Goal: Information Seeking & Learning: Compare options

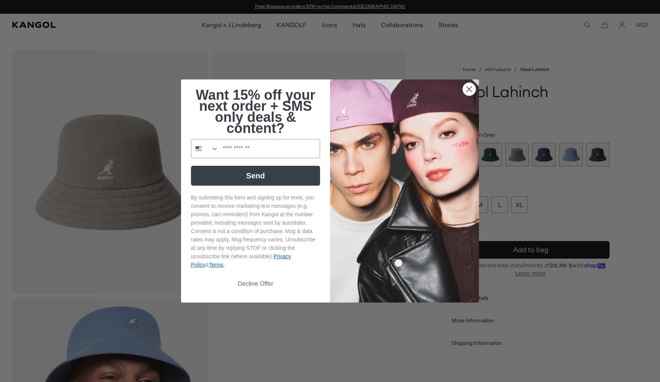
click at [471, 89] on circle "Close dialog" at bounding box center [469, 89] width 13 height 13
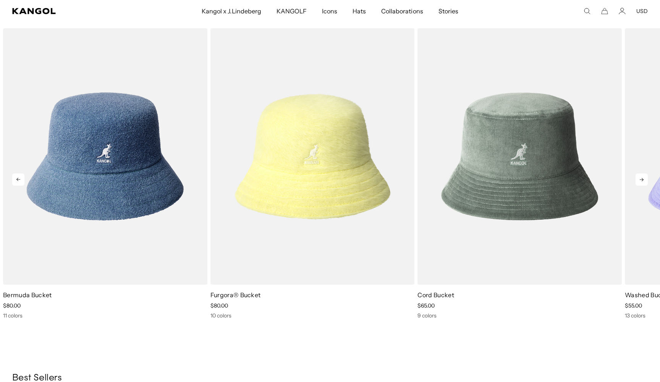
click at [645, 181] on icon at bounding box center [642, 179] width 12 height 12
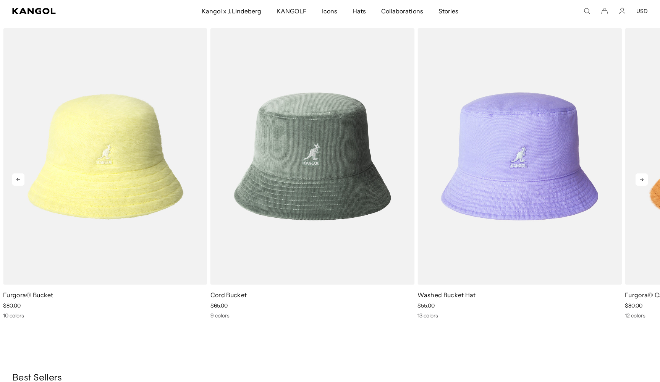
scroll to position [0, 157]
click at [645, 181] on icon at bounding box center [642, 179] width 12 height 12
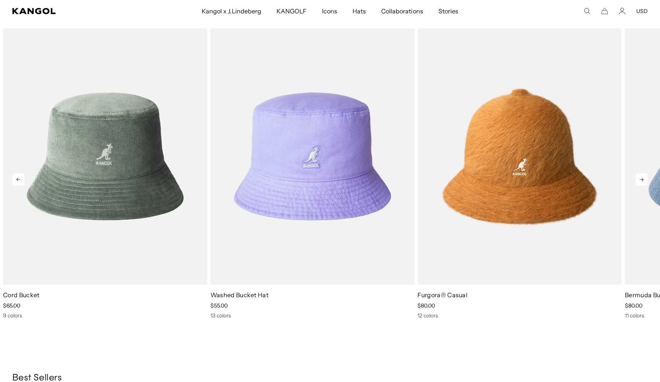
click at [645, 181] on icon at bounding box center [642, 179] width 12 height 12
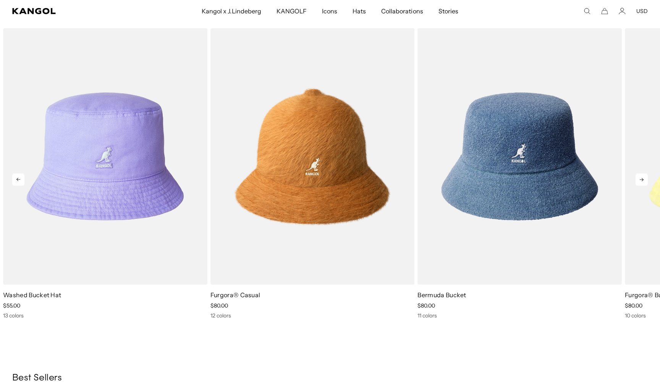
click at [645, 181] on icon at bounding box center [642, 179] width 12 height 12
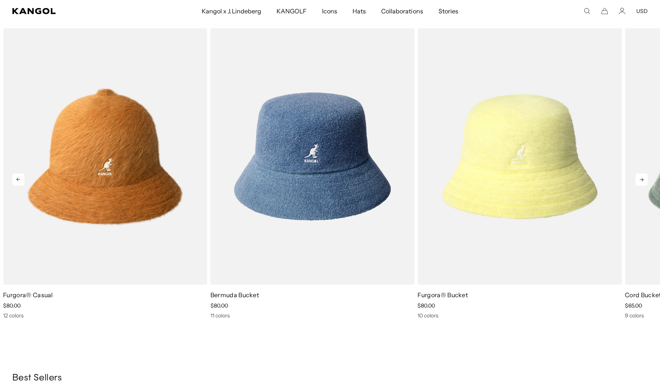
scroll to position [0, 0]
click at [645, 181] on icon at bounding box center [642, 179] width 12 height 12
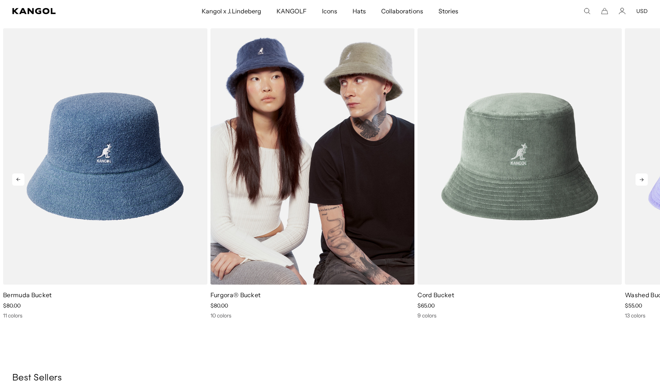
click at [343, 118] on img "2 of 5" at bounding box center [312, 156] width 204 height 256
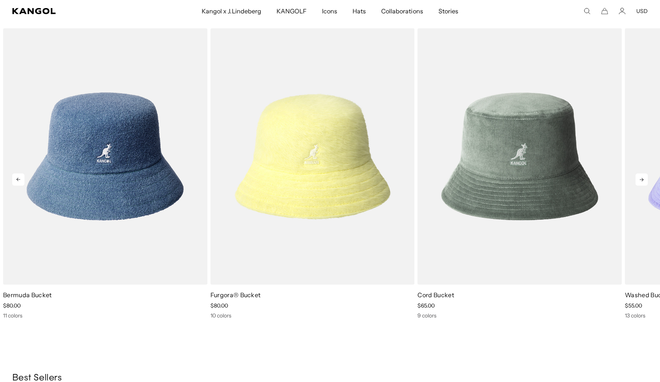
click at [642, 178] on icon at bounding box center [642, 179] width 4 height 3
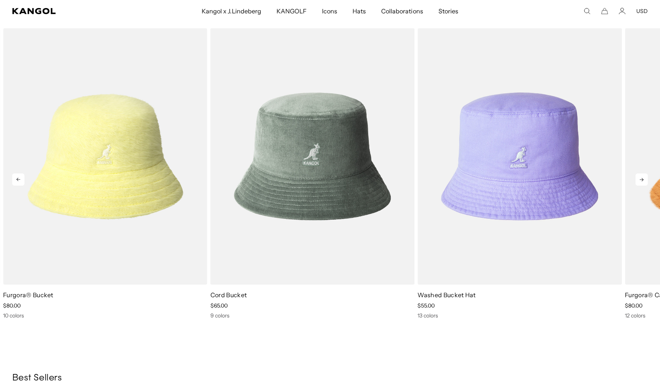
scroll to position [0, 157]
click at [642, 178] on icon at bounding box center [642, 179] width 4 height 3
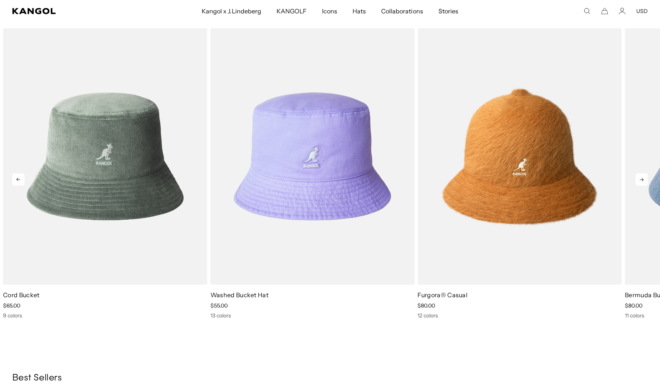
click at [642, 178] on icon at bounding box center [642, 179] width 4 height 3
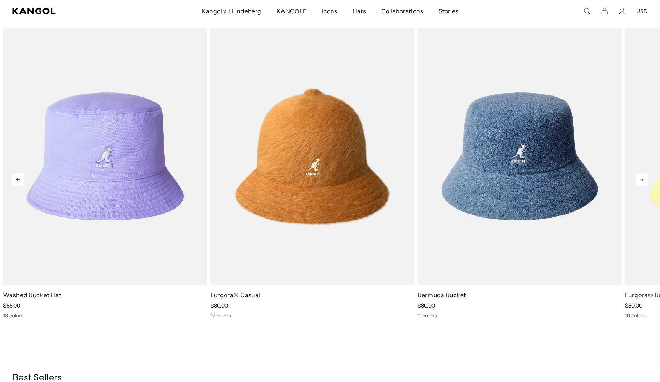
click at [642, 178] on icon at bounding box center [642, 179] width 4 height 3
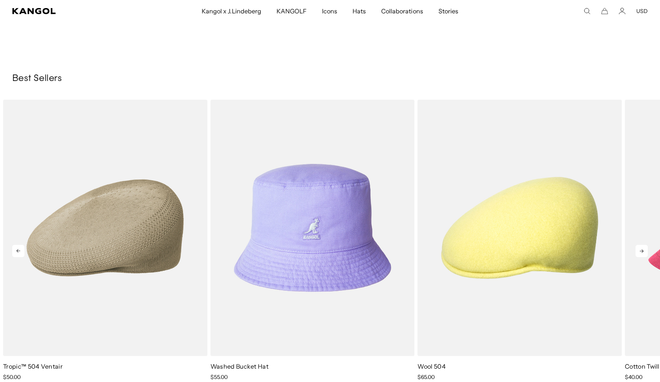
click at [643, 253] on icon at bounding box center [642, 251] width 12 height 12
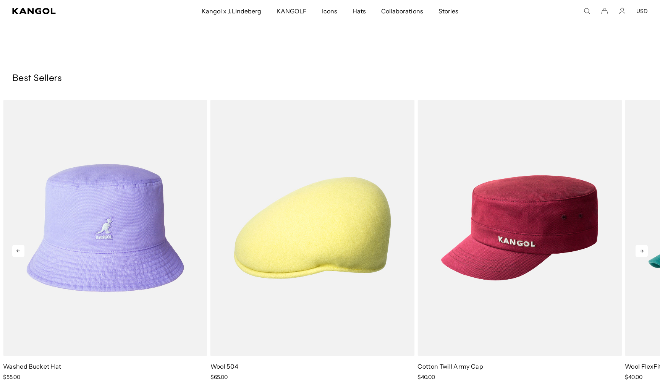
click at [643, 253] on icon at bounding box center [642, 251] width 12 height 12
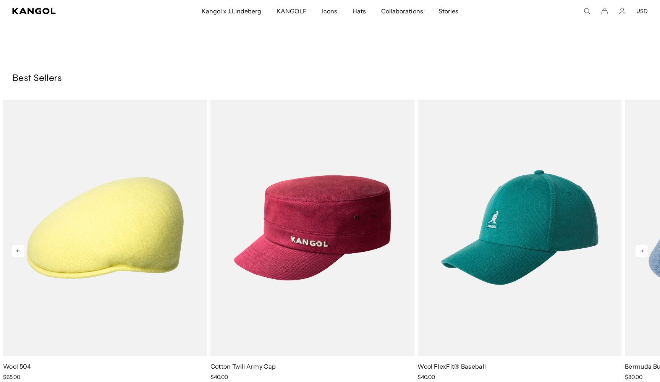
scroll to position [0, 0]
click at [643, 253] on icon at bounding box center [642, 251] width 12 height 12
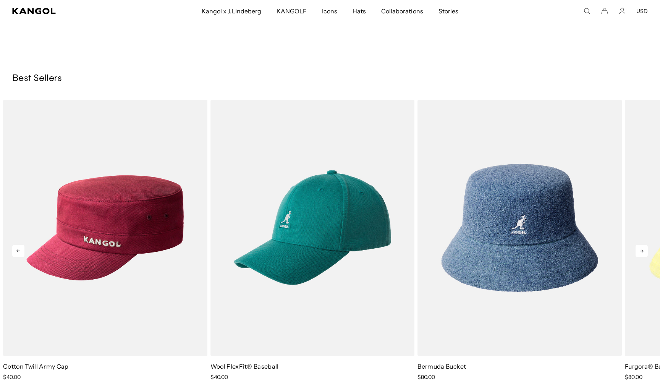
click at [643, 253] on icon at bounding box center [642, 251] width 12 height 12
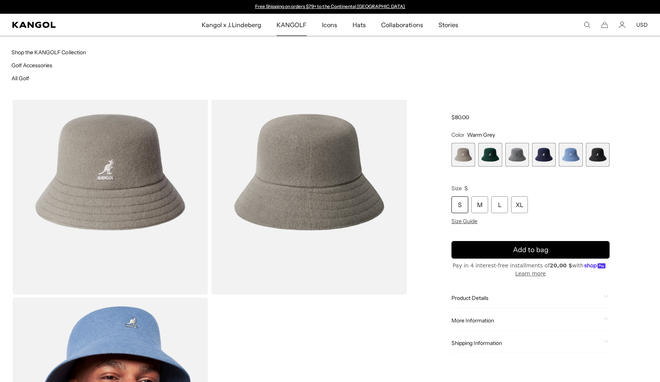
click at [291, 25] on span "KANGOLF" at bounding box center [292, 25] width 30 height 22
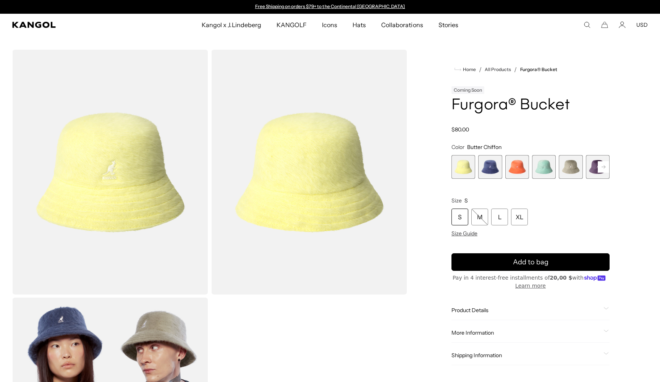
click at [544, 171] on span "4 of 10" at bounding box center [544, 167] width 24 height 24
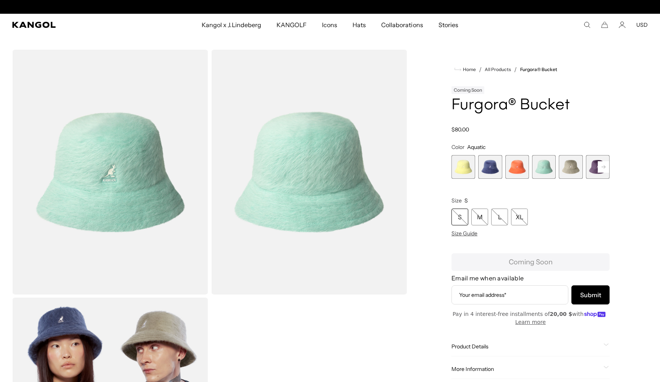
scroll to position [0, 157]
click at [604, 167] on rect at bounding box center [603, 166] width 11 height 11
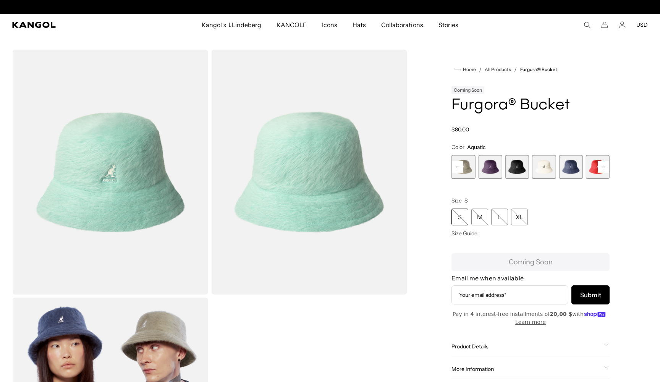
scroll to position [0, 0]
click at [604, 167] on div "Previous Next Butter Chiffon Variant sold out or unavailable Hazy Indigo Varian…" at bounding box center [531, 167] width 158 height 24
click at [597, 167] on span "10 of 10" at bounding box center [598, 167] width 24 height 24
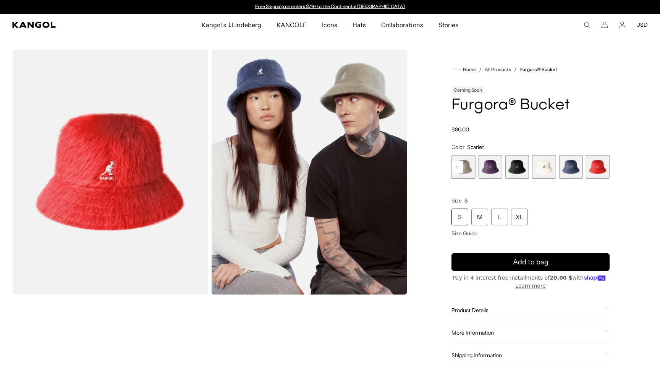
click at [126, 157] on img "Gallery Viewer" at bounding box center [110, 172] width 196 height 245
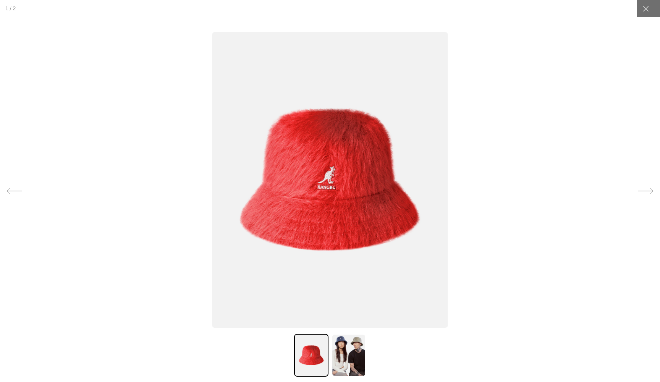
scroll to position [0, 157]
click at [317, 191] on img at bounding box center [330, 180] width 236 height 296
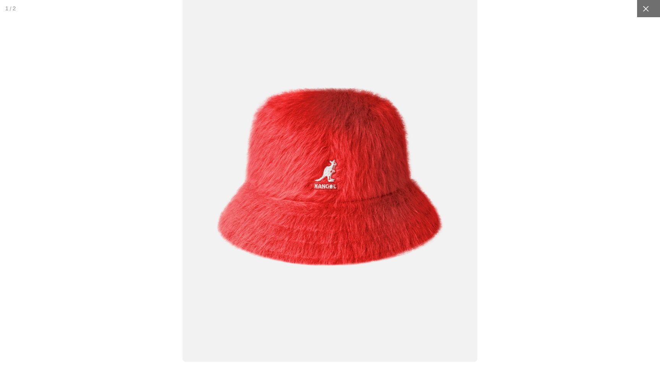
click at [650, 10] on div at bounding box center [645, 8] width 17 height 17
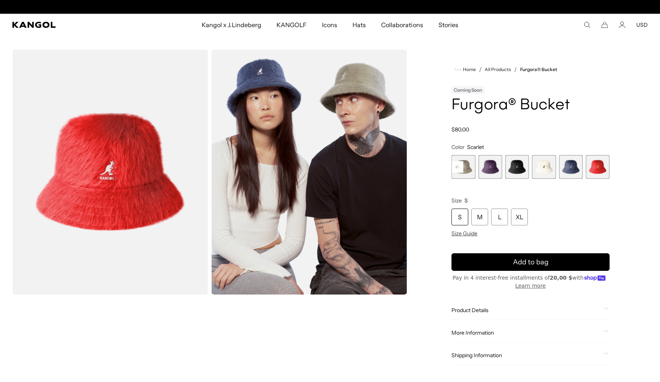
scroll to position [0, 0]
click at [541, 168] on span "8 of 10" at bounding box center [544, 167] width 24 height 24
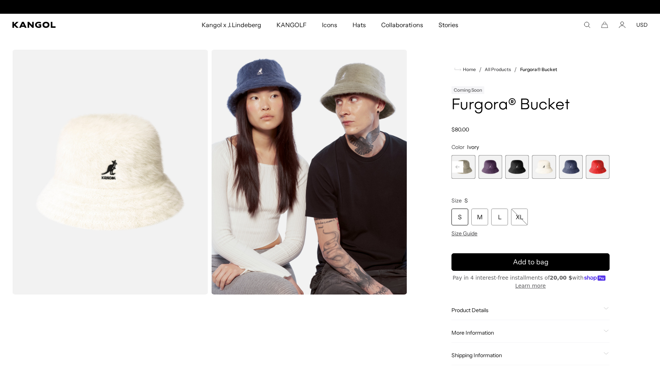
scroll to position [0, 157]
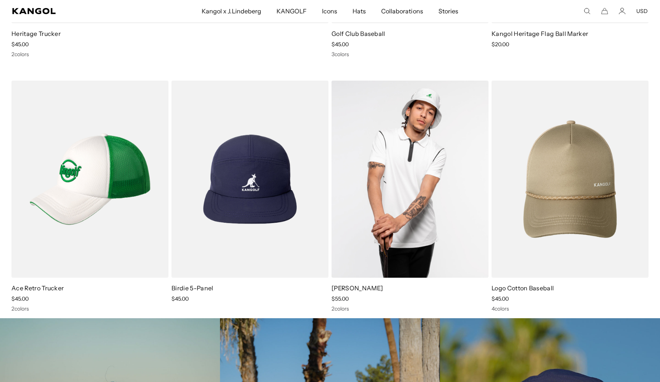
scroll to position [0, 157]
click at [420, 136] on img at bounding box center [410, 179] width 157 height 197
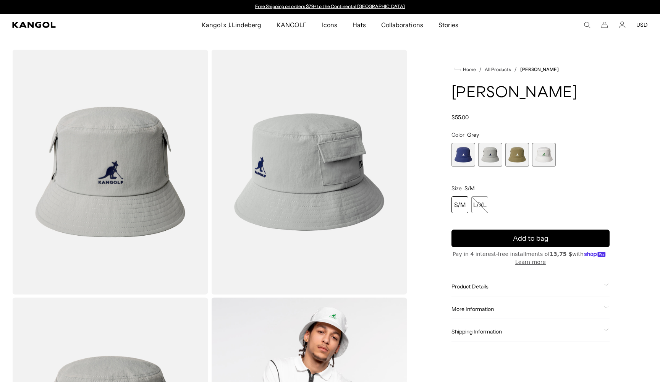
click at [546, 156] on span "4 of 4" at bounding box center [544, 155] width 24 height 24
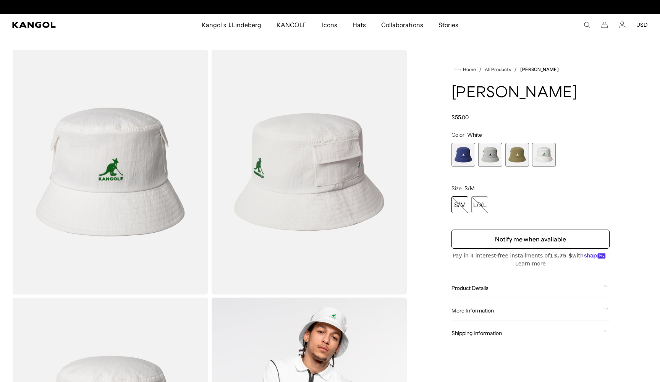
scroll to position [0, 157]
click at [517, 156] on span "3 of 4" at bounding box center [517, 155] width 24 height 24
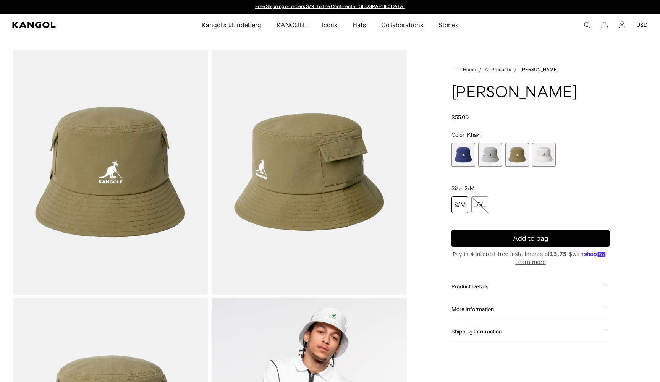
click at [491, 153] on span "2 of 4" at bounding box center [490, 155] width 24 height 24
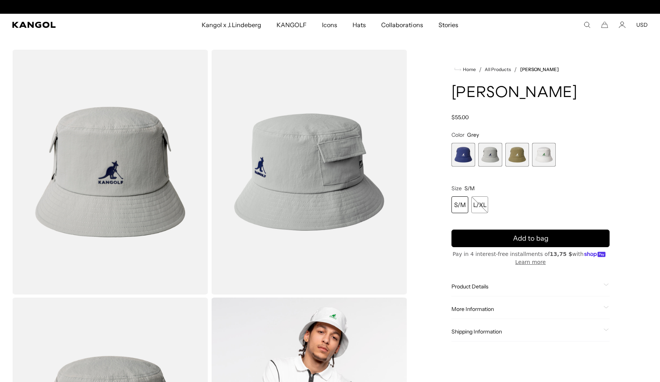
scroll to position [0, 157]
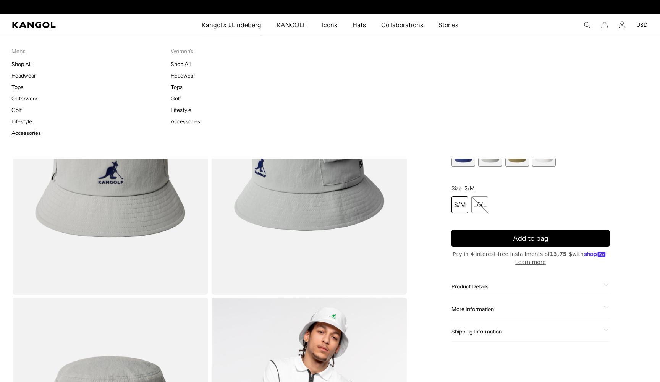
click at [240, 25] on span "Kangol x J.Lindeberg" at bounding box center [232, 25] width 60 height 22
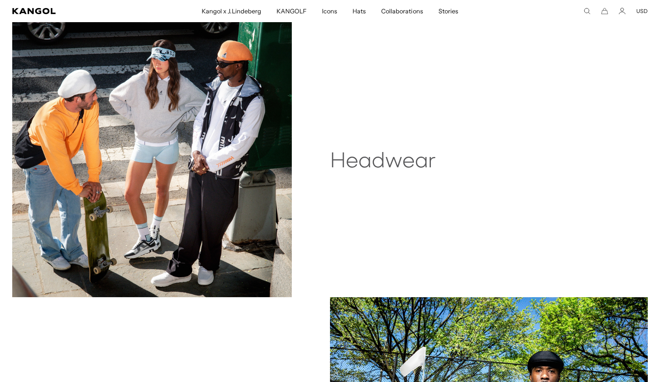
scroll to position [416, 0]
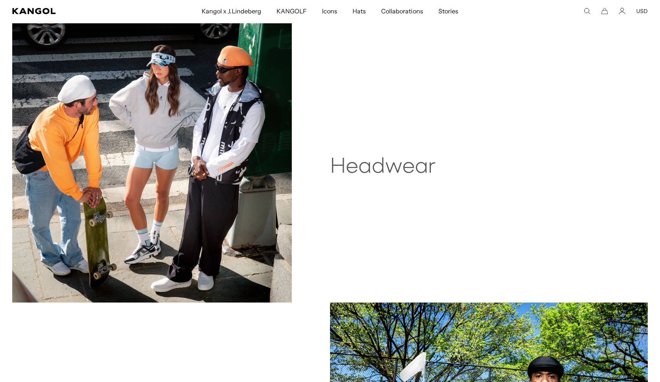
click at [379, 170] on h2 "Headwear" at bounding box center [439, 167] width 219 height 24
click at [241, 151] on img at bounding box center [152, 163] width 280 height 280
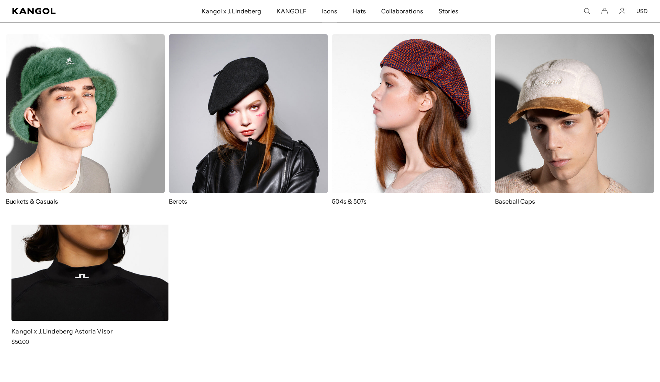
click at [332, 11] on span "Icons" at bounding box center [329, 11] width 15 height 22
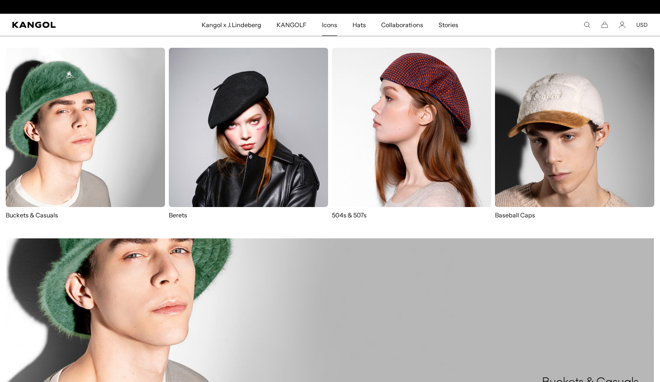
scroll to position [0, 157]
click at [123, 108] on img at bounding box center [85, 127] width 159 height 159
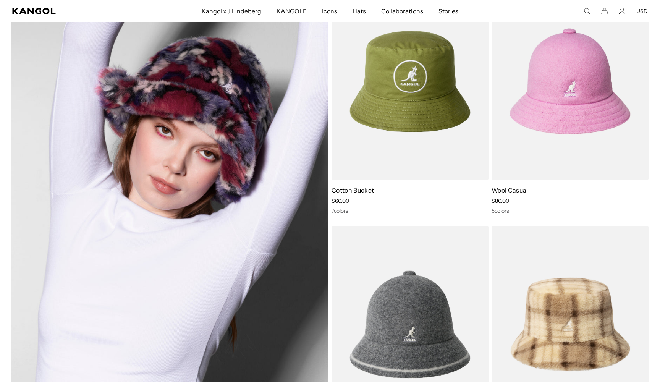
scroll to position [595, 0]
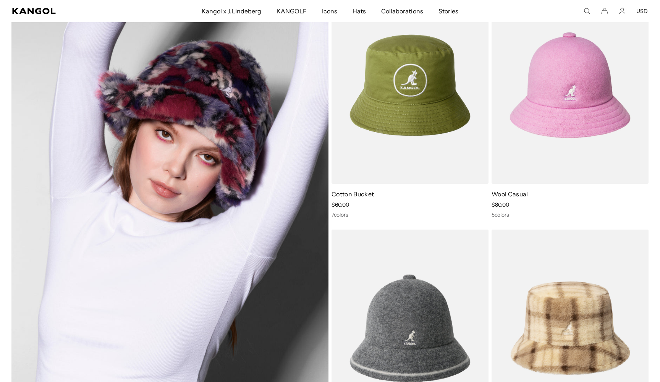
click at [213, 152] on img at bounding box center [169, 207] width 317 height 440
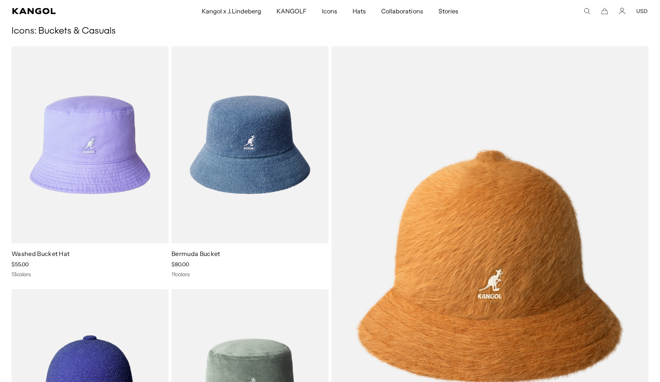
scroll to position [0, 0]
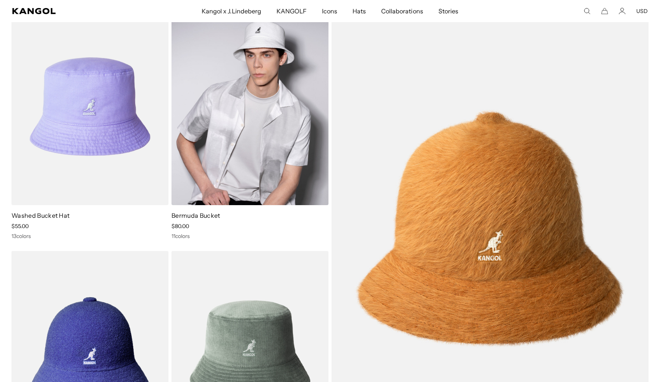
click at [265, 107] on img at bounding box center [250, 106] width 157 height 197
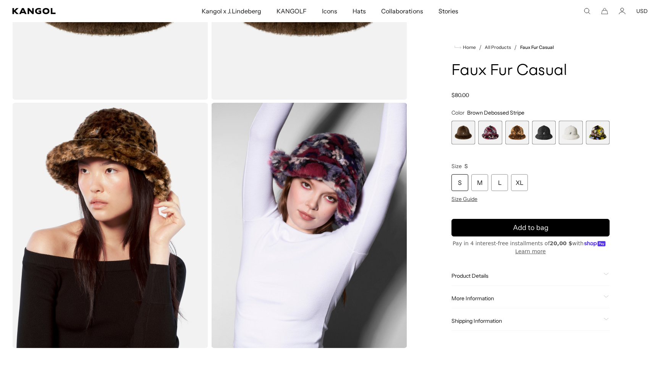
scroll to position [0, 157]
click at [493, 134] on span "2 of 6" at bounding box center [490, 133] width 24 height 24
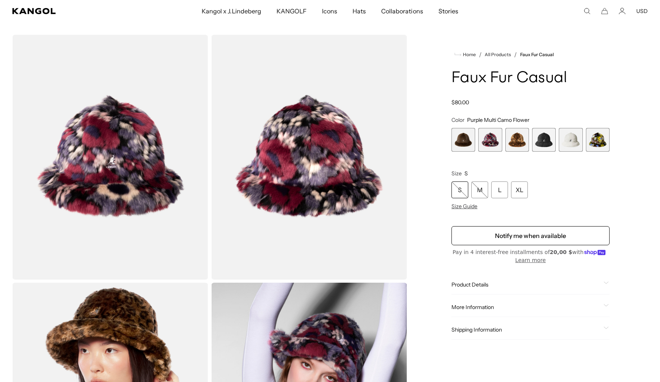
click at [517, 143] on span "3 of 6" at bounding box center [517, 140] width 24 height 24
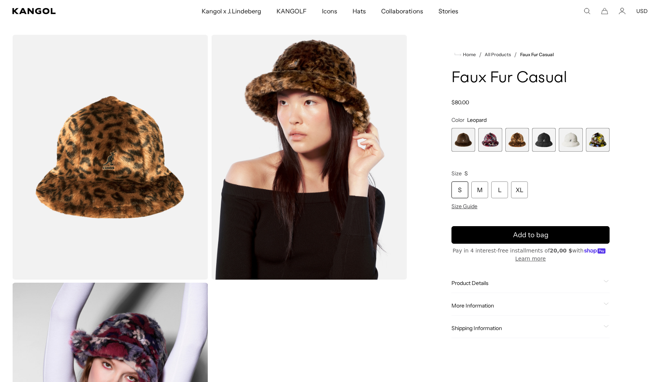
scroll to position [0, 157]
click at [110, 152] on img "Gallery Viewer" at bounding box center [110, 157] width 196 height 245
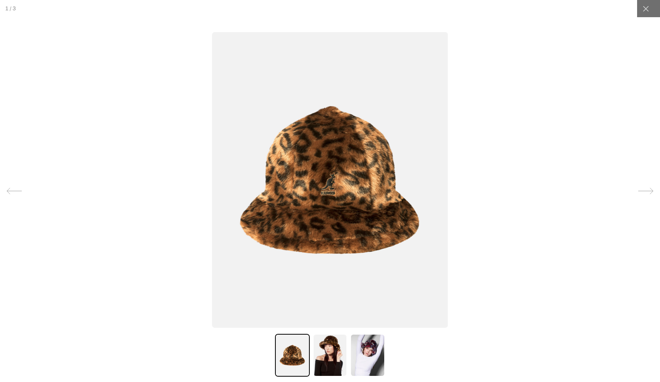
scroll to position [0, 0]
click at [324, 357] on img at bounding box center [330, 355] width 34 height 43
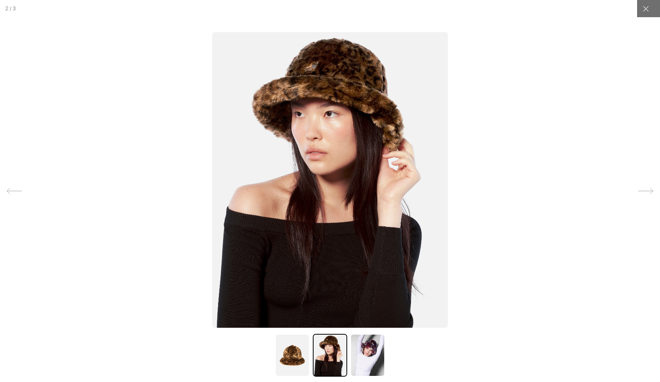
click at [370, 349] on img at bounding box center [367, 355] width 34 height 43
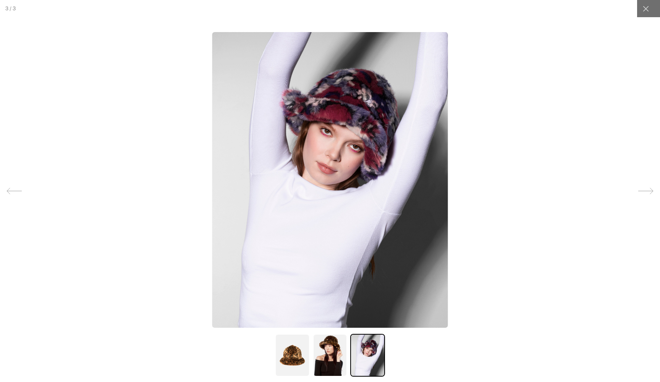
scroll to position [0, 157]
click at [298, 355] on img at bounding box center [292, 355] width 34 height 43
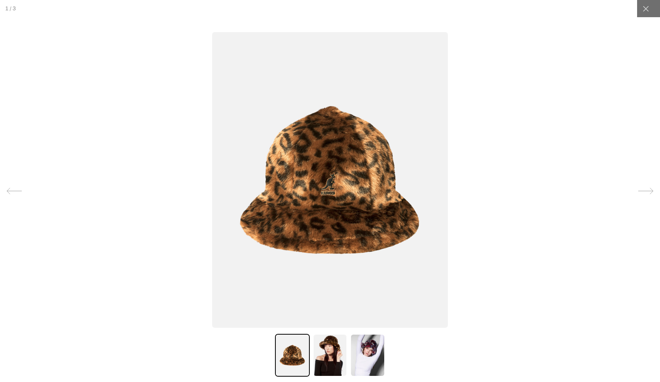
scroll to position [0, 0]
click at [647, 10] on icon at bounding box center [646, 9] width 6 height 6
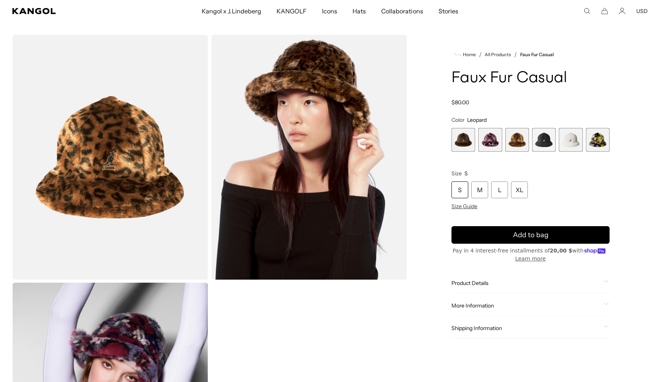
scroll to position [0, 157]
click at [543, 142] on span "4 of 6" at bounding box center [544, 140] width 24 height 24
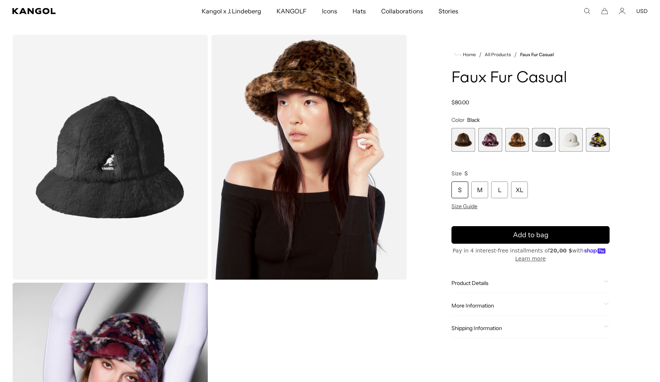
click at [579, 143] on span "5 of 6" at bounding box center [571, 140] width 24 height 24
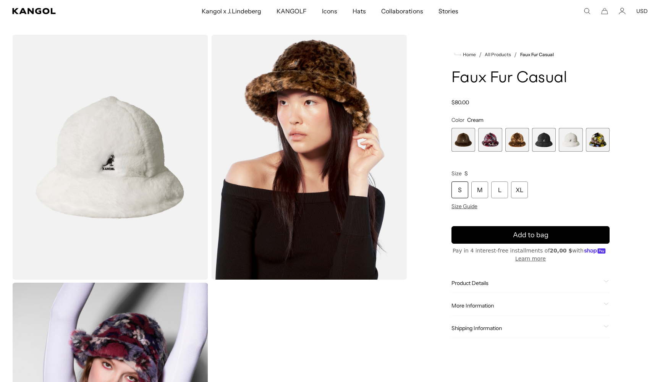
click at [601, 143] on span "6 of 6" at bounding box center [598, 140] width 24 height 24
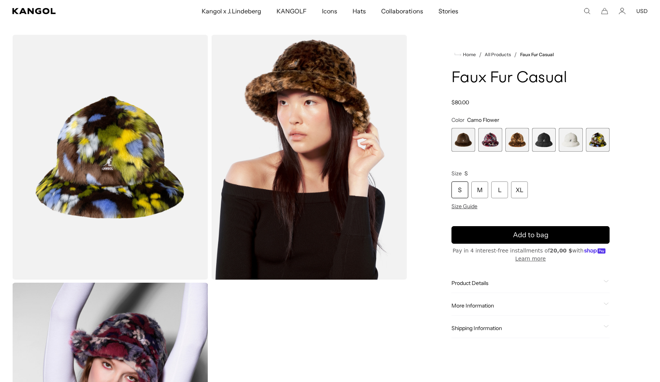
scroll to position [0, 157]
click at [492, 141] on span "2 of 6" at bounding box center [490, 140] width 24 height 24
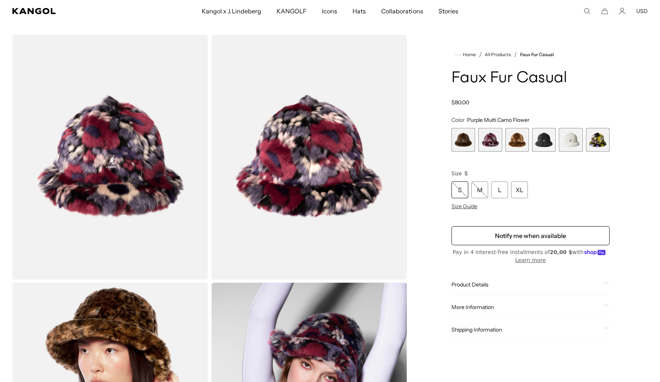
click at [518, 142] on span "3 of 6" at bounding box center [517, 140] width 24 height 24
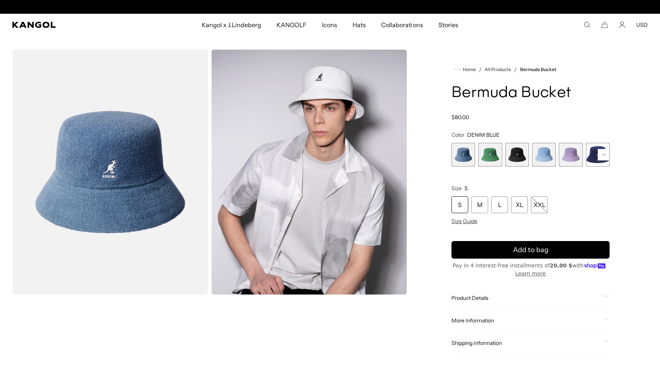
click at [545, 153] on span "4 of 11" at bounding box center [544, 155] width 24 height 24
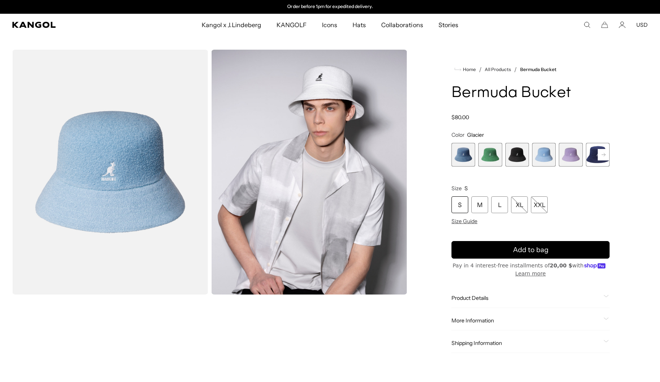
click at [466, 157] on span "1 of 11" at bounding box center [464, 155] width 24 height 24
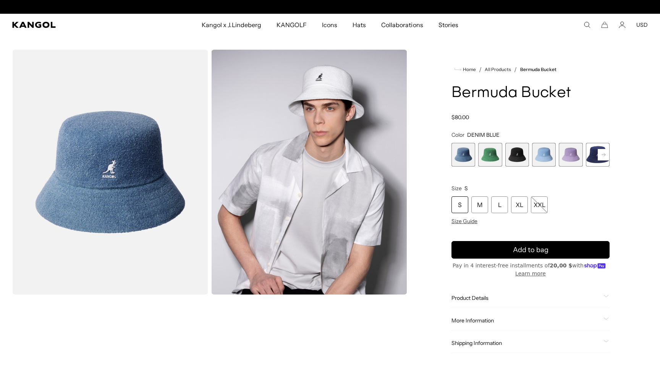
click at [517, 152] on span "3 of 11" at bounding box center [517, 155] width 24 height 24
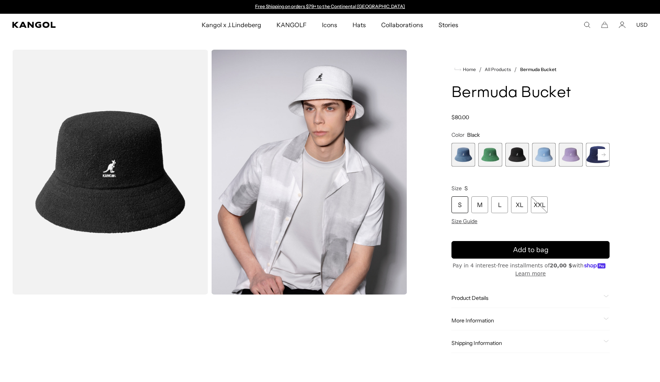
click at [552, 155] on span "4 of 11" at bounding box center [544, 155] width 24 height 24
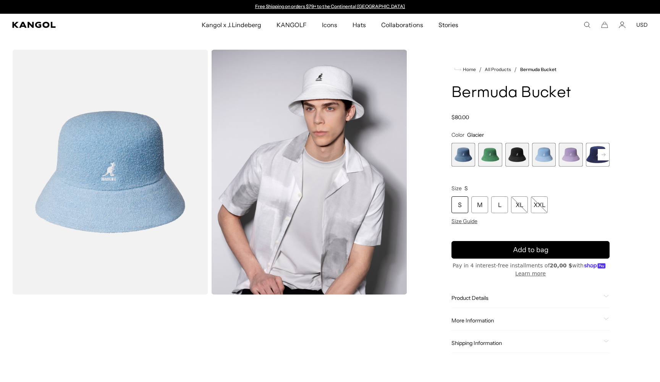
click at [601, 156] on rect at bounding box center [603, 154] width 11 height 11
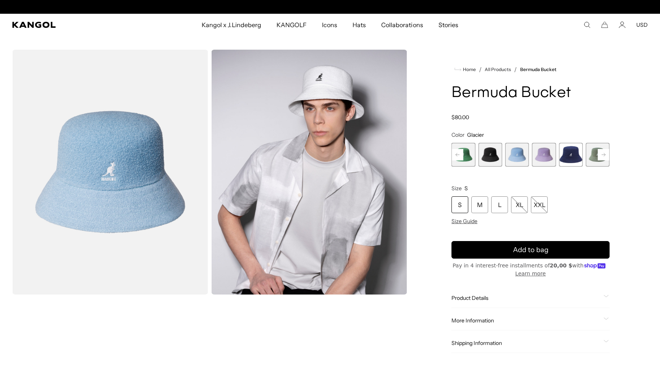
scroll to position [0, 157]
click at [601, 156] on rect at bounding box center [603, 154] width 11 height 11
click at [593, 157] on span "10 of 11" at bounding box center [598, 155] width 24 height 24
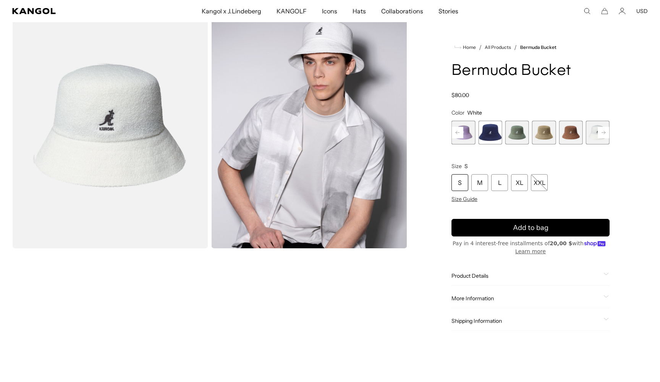
scroll to position [45, 0]
click at [126, 128] on img "Gallery Viewer" at bounding box center [110, 127] width 196 height 245
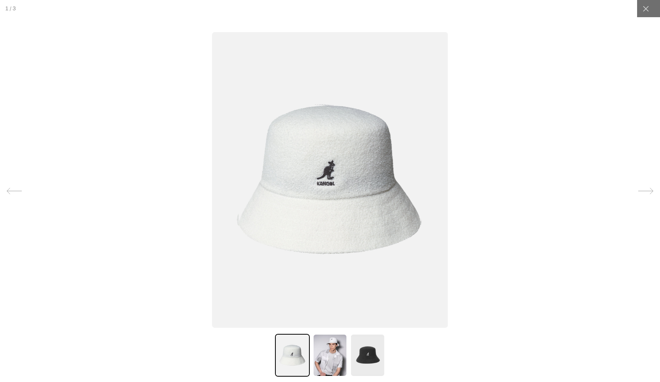
scroll to position [0, 0]
click at [335, 343] on img at bounding box center [330, 355] width 34 height 43
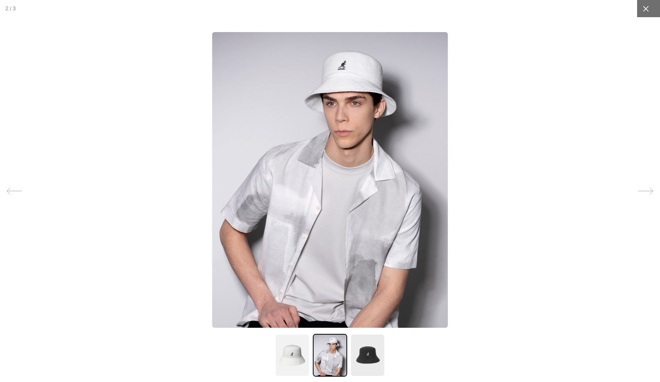
scroll to position [0, 157]
click at [647, 9] on icon at bounding box center [646, 9] width 8 height 8
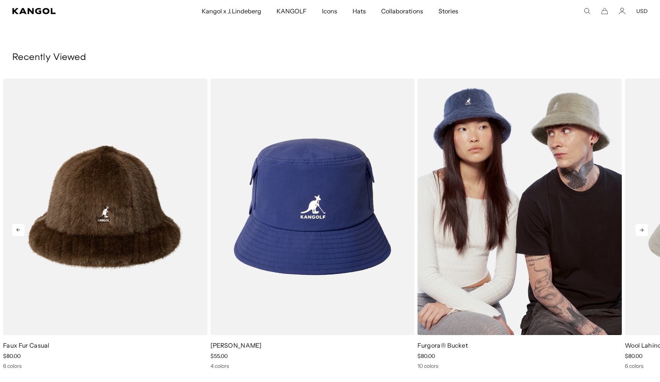
scroll to position [0, 0]
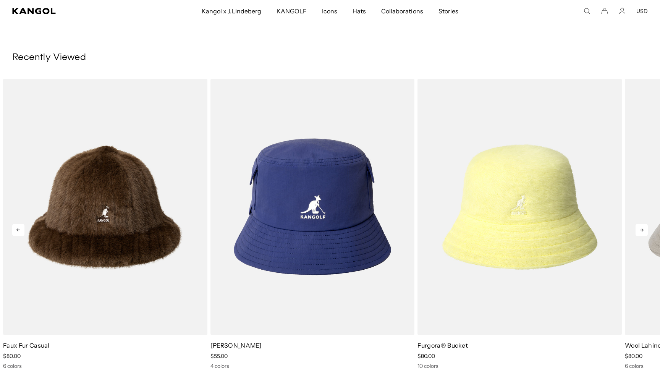
click at [638, 227] on icon at bounding box center [642, 230] width 12 height 12
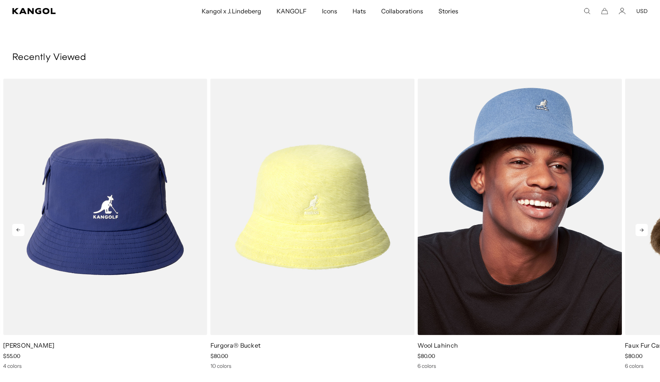
click at [534, 199] on img "4 of 4" at bounding box center [520, 207] width 204 height 256
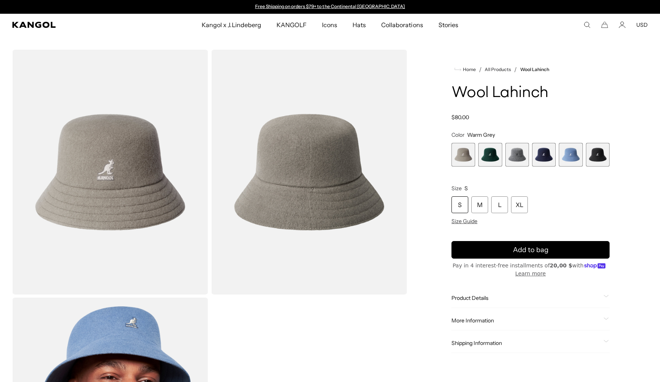
click at [567, 156] on span "5 of 6" at bounding box center [571, 155] width 24 height 24
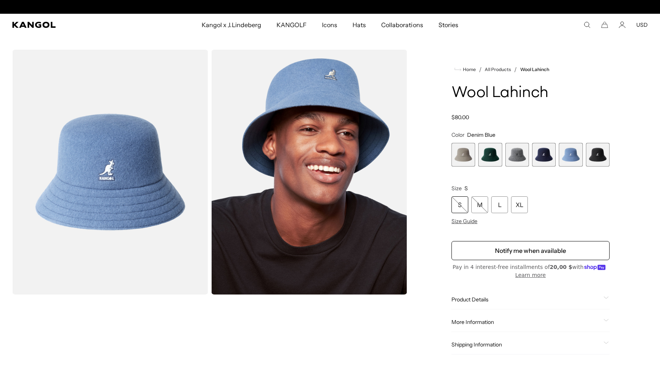
scroll to position [0, 157]
click at [540, 157] on span "4 of 6" at bounding box center [544, 155] width 24 height 24
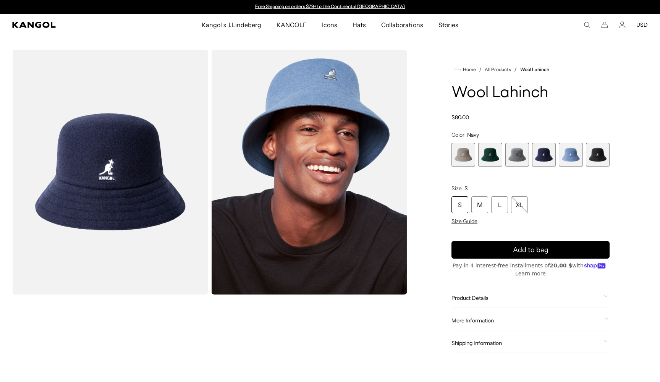
click at [601, 157] on span "6 of 6" at bounding box center [598, 155] width 24 height 24
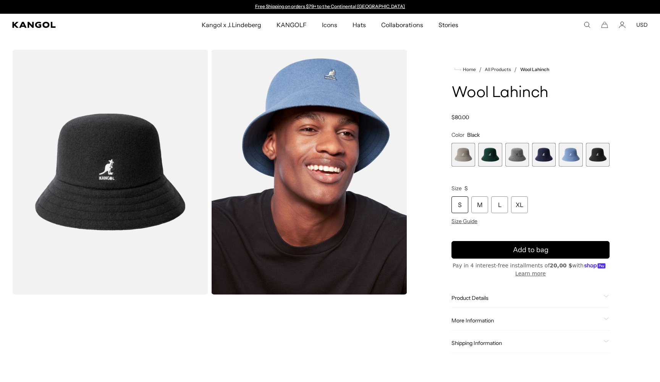
click at [518, 154] on span "3 of 6" at bounding box center [517, 155] width 24 height 24
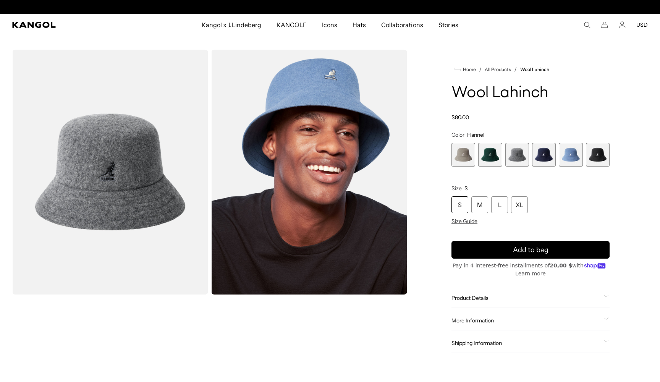
scroll to position [0, 157]
click at [487, 153] on span "2 of 6" at bounding box center [490, 155] width 24 height 24
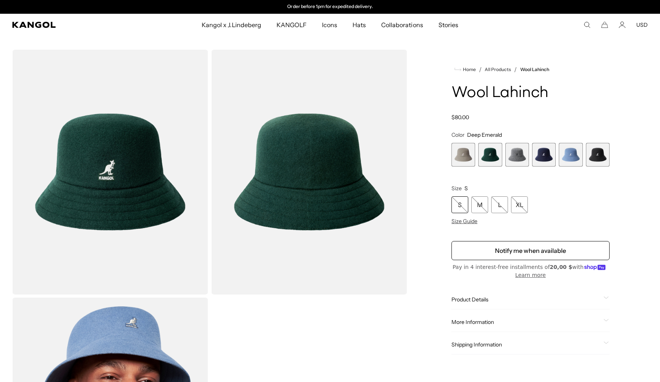
click at [461, 154] on span "1 of 6" at bounding box center [464, 155] width 24 height 24
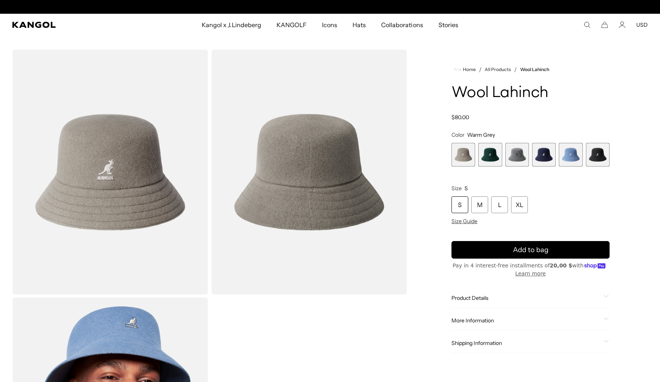
scroll to position [0, 157]
click at [540, 155] on span "4 of 6" at bounding box center [544, 155] width 24 height 24
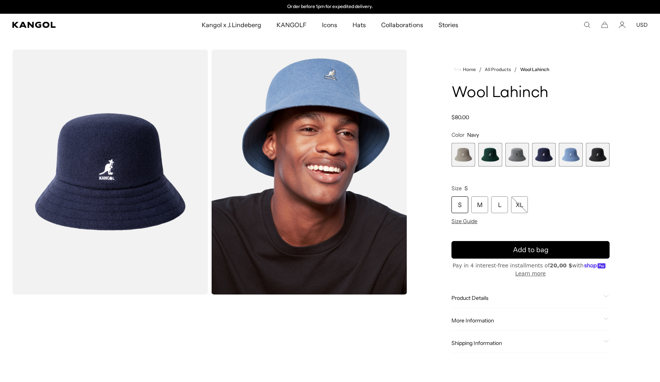
click at [571, 153] on span "5 of 6" at bounding box center [571, 155] width 24 height 24
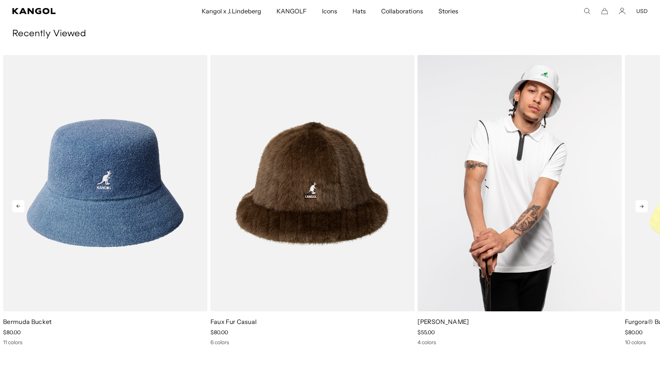
click at [539, 204] on img "3 of 4" at bounding box center [520, 183] width 204 height 256
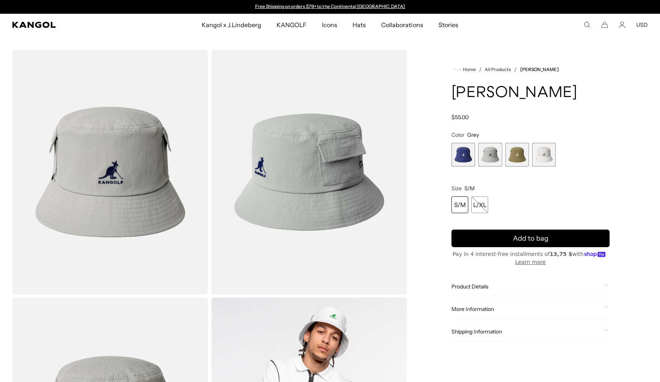
click at [543, 153] on span "4 of 4" at bounding box center [544, 155] width 24 height 24
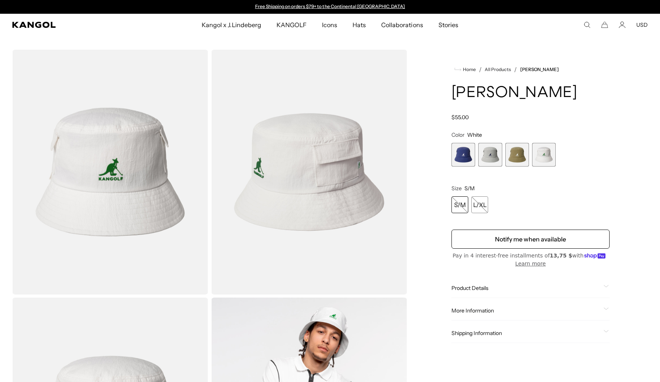
click at [491, 157] on span "2 of 4" at bounding box center [490, 155] width 24 height 24
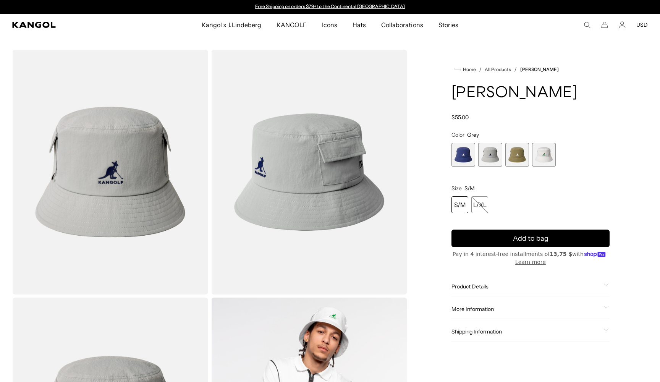
click at [458, 153] on span "1 of 4" at bounding box center [464, 155] width 24 height 24
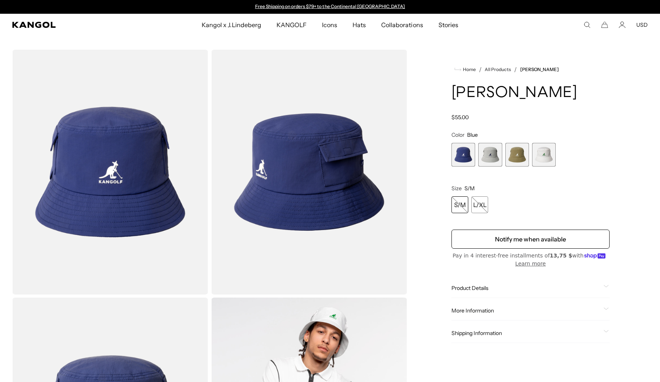
click at [495, 155] on span "2 of 4" at bounding box center [490, 155] width 24 height 24
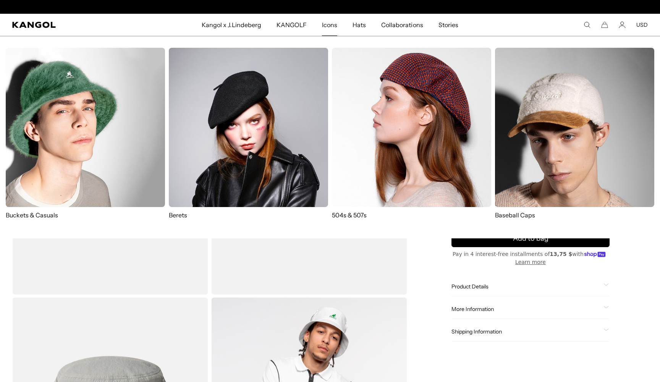
scroll to position [0, 157]
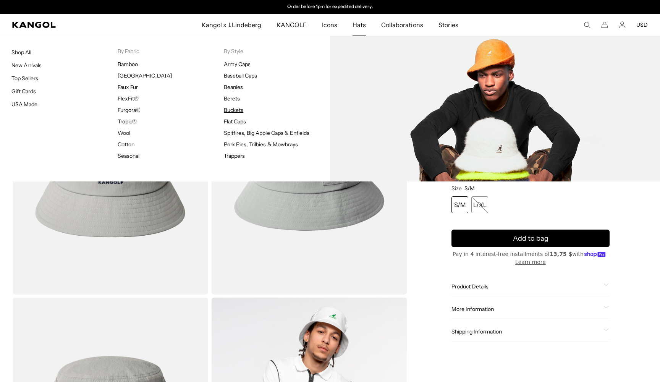
click at [231, 109] on link "Buckets" at bounding box center [233, 110] width 19 height 7
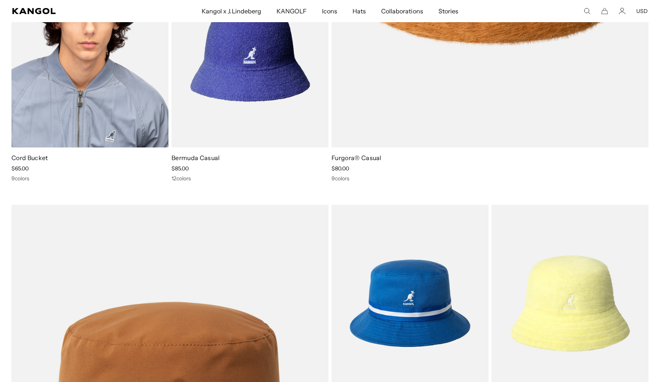
click at [104, 47] on img at bounding box center [89, 48] width 157 height 197
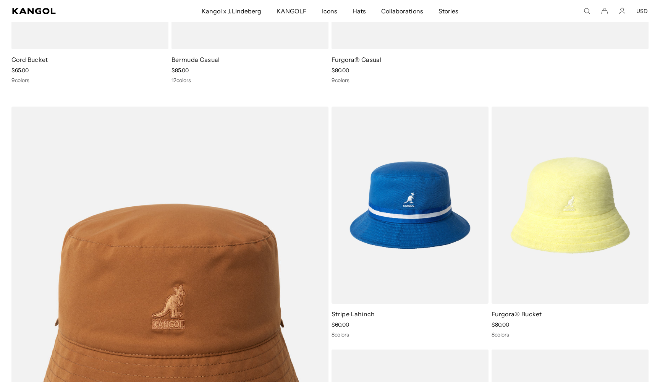
scroll to position [479, 0]
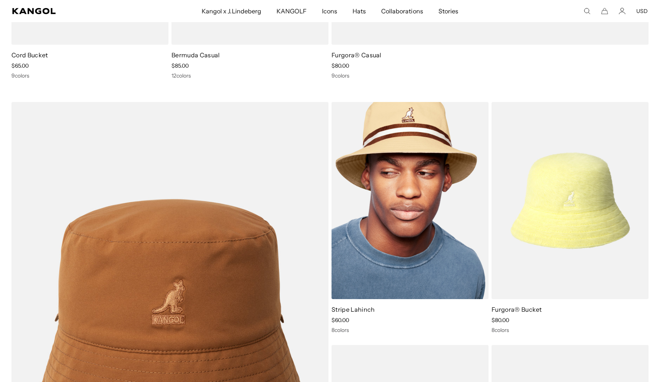
click at [410, 203] on img at bounding box center [410, 200] width 157 height 197
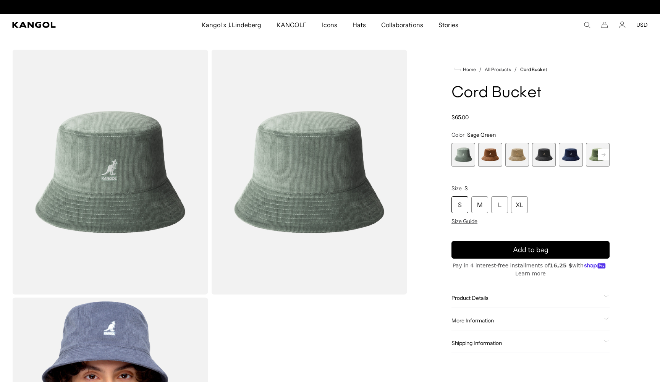
scroll to position [0, 157]
click at [604, 154] on rect at bounding box center [603, 154] width 11 height 11
click at [572, 155] on span "7 of 9" at bounding box center [571, 155] width 24 height 24
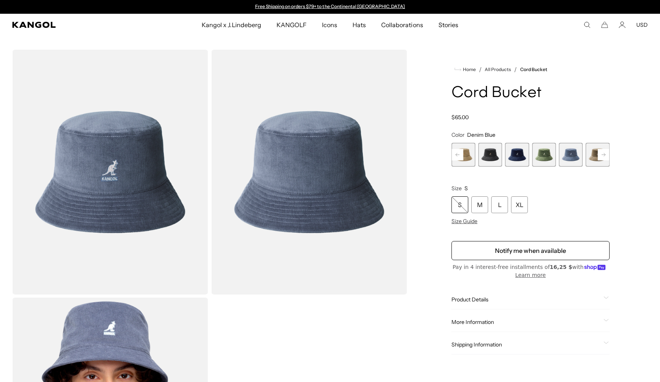
click at [604, 155] on rect at bounding box center [603, 154] width 11 height 11
click at [604, 155] on div "Previous Next Sage Green Variant sold out or unavailable Wood Variant sold out …" at bounding box center [531, 155] width 158 height 24
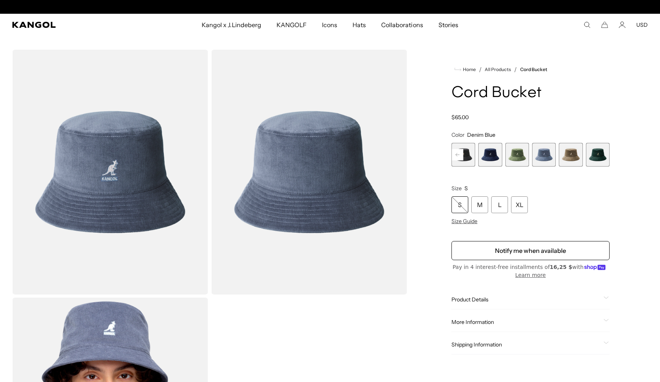
scroll to position [0, 157]
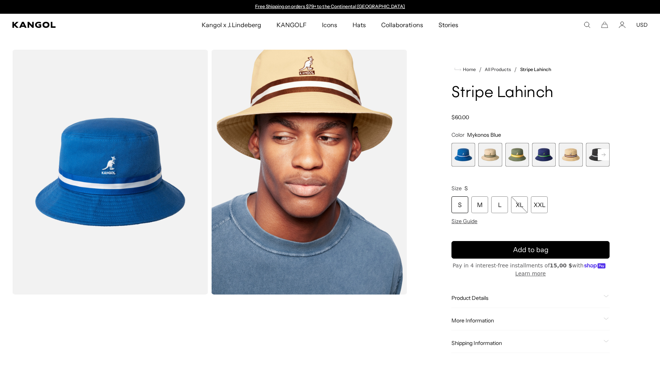
click at [487, 156] on span "2 of 9" at bounding box center [490, 155] width 24 height 24
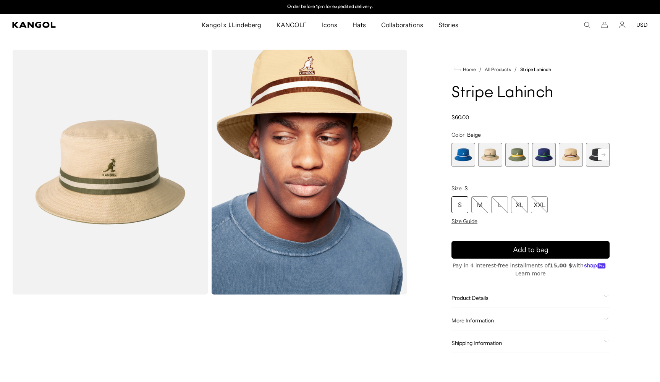
click at [518, 159] on span "3 of 9" at bounding box center [517, 155] width 24 height 24
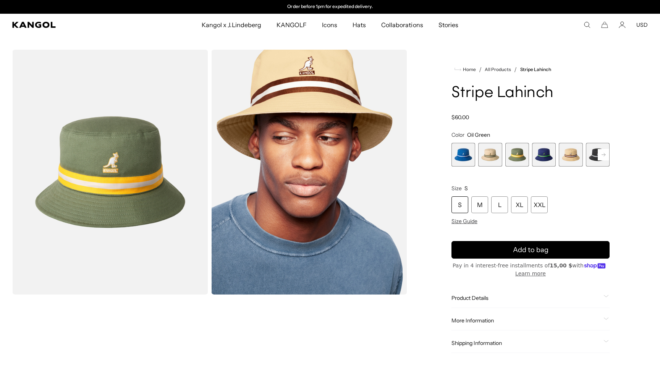
click at [540, 160] on span "4 of 9" at bounding box center [544, 155] width 24 height 24
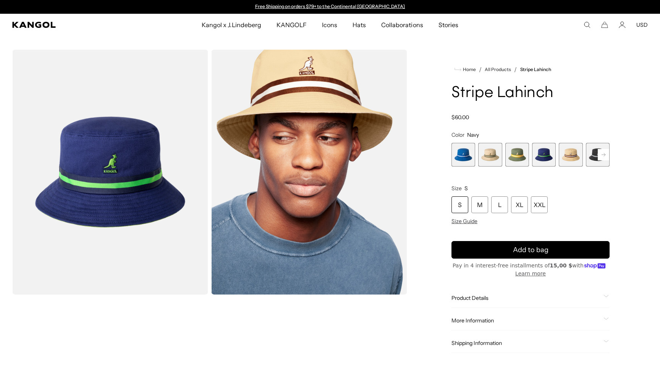
click at [572, 157] on span "5 of 9" at bounding box center [571, 155] width 24 height 24
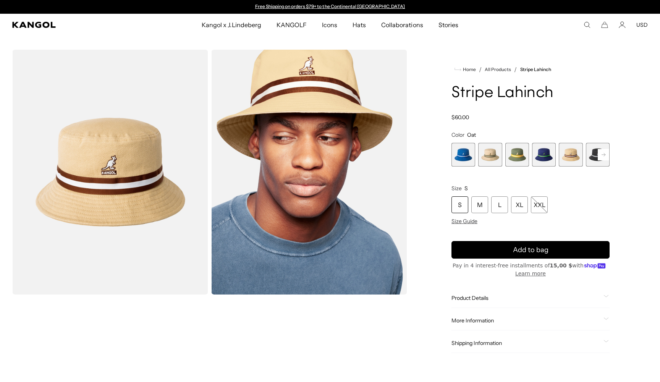
click at [594, 156] on span "6 of 9" at bounding box center [598, 155] width 24 height 24
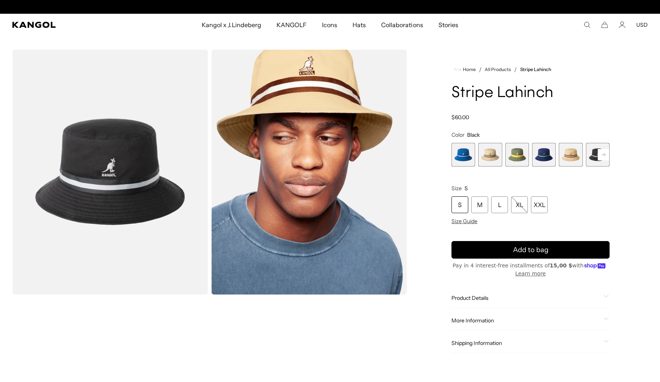
scroll to position [0, 157]
click at [604, 155] on rect at bounding box center [603, 154] width 11 height 11
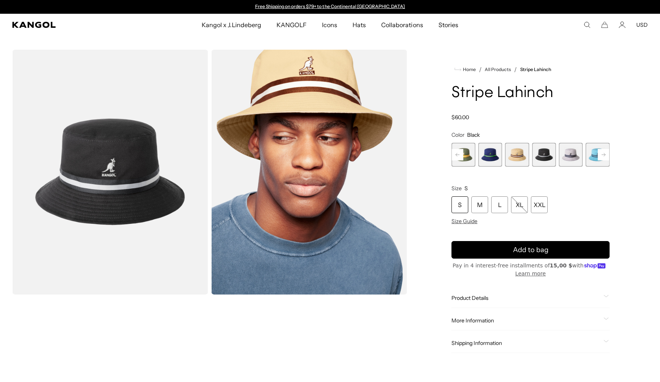
click at [604, 155] on rect at bounding box center [603, 154] width 11 height 11
click at [545, 154] on span "7 of 9" at bounding box center [544, 155] width 24 height 24
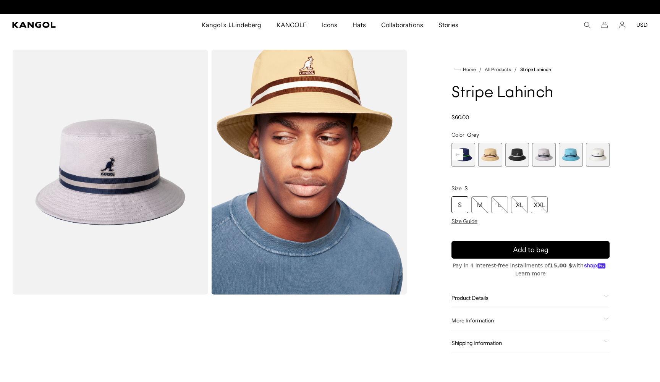
scroll to position [0, 157]
click at [570, 153] on span "8 of 9" at bounding box center [571, 155] width 24 height 24
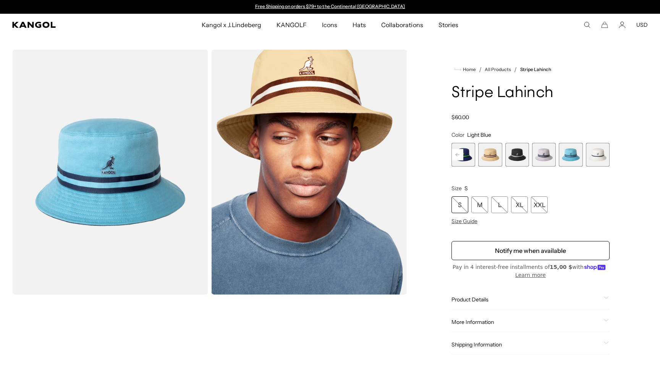
click at [599, 156] on span "9 of 9" at bounding box center [598, 155] width 24 height 24
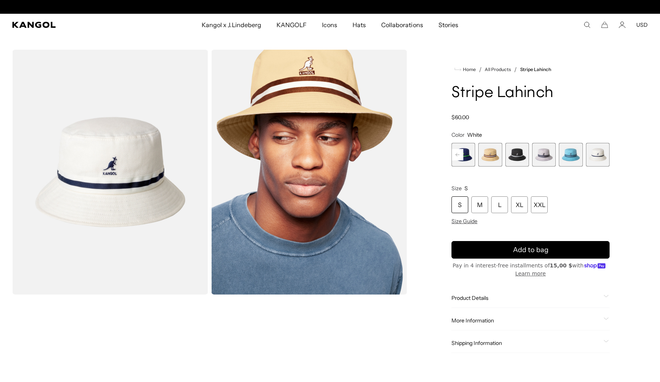
scroll to position [0, 157]
click at [145, 157] on img "Gallery Viewer" at bounding box center [110, 172] width 196 height 245
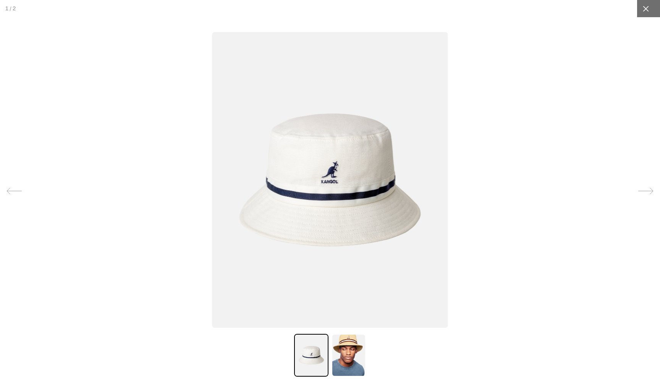
click at [645, 10] on icon at bounding box center [646, 9] width 6 height 6
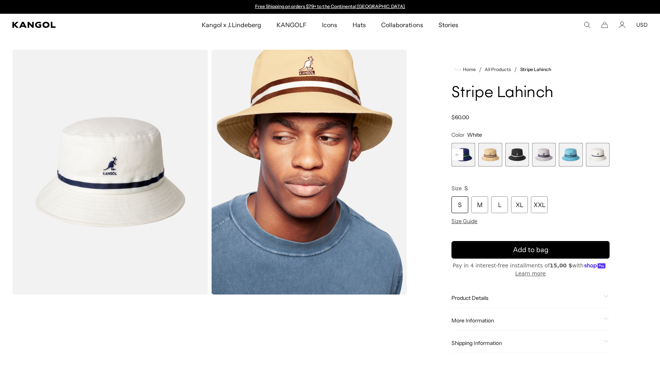
scroll to position [0, 0]
